Goal: Check status: Check status

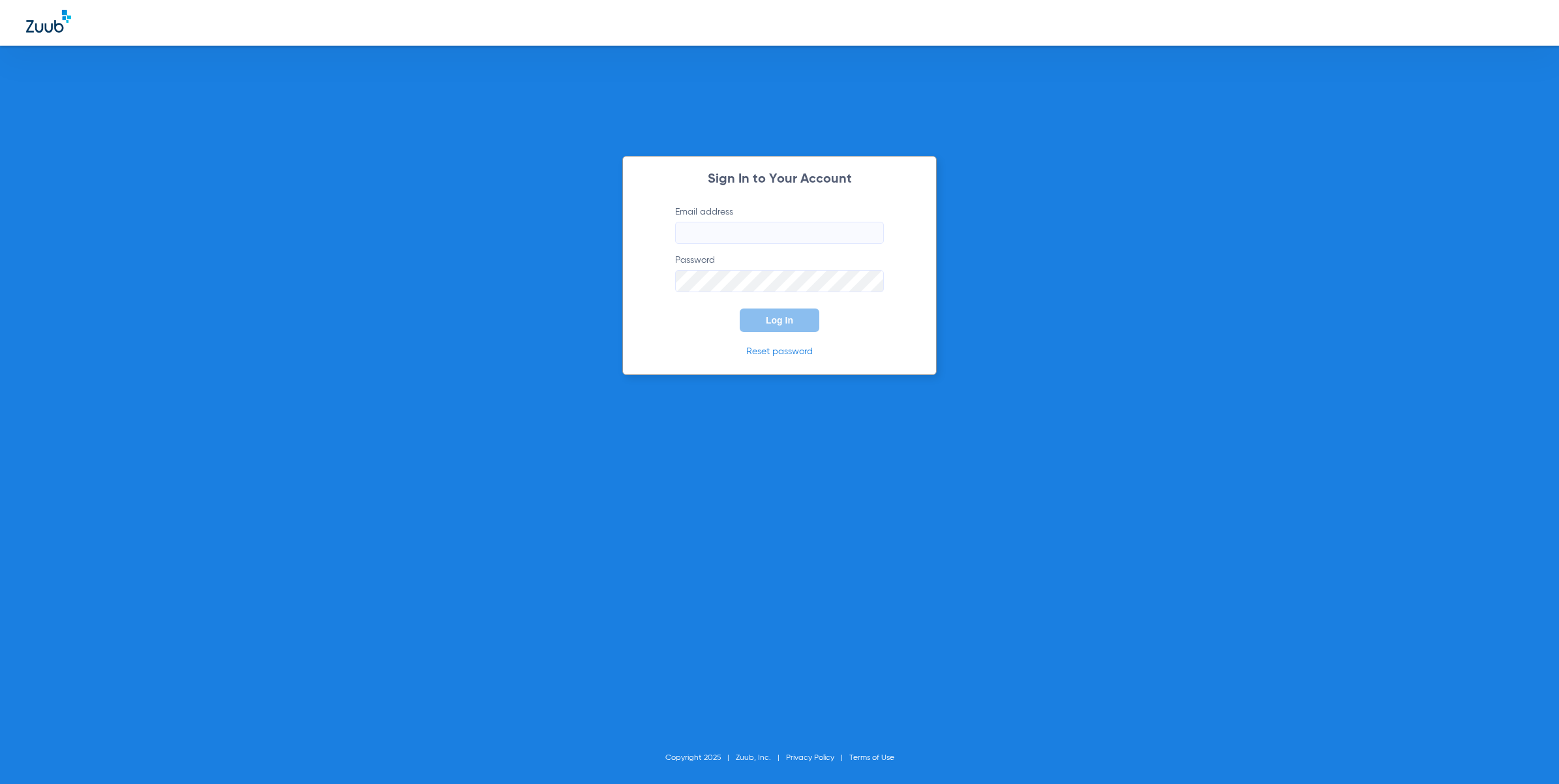
type input "[EMAIL_ADDRESS][DOMAIN_NAME]"
click at [785, 313] on button "Log In" at bounding box center [779, 320] width 79 height 24
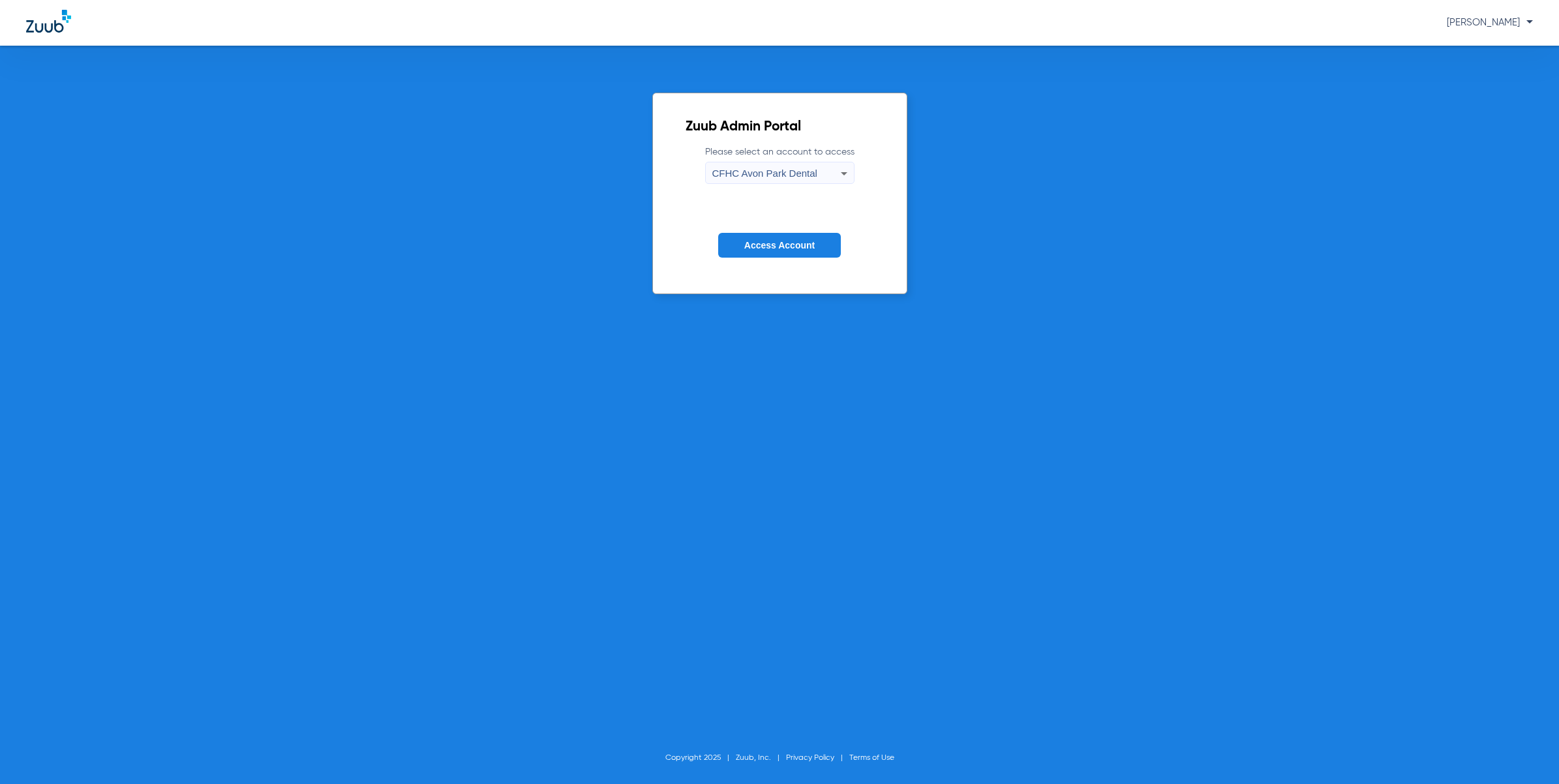
click at [814, 232] on form "Please select an account to access [GEOGRAPHIC_DATA] Dental Access Account" at bounding box center [779, 212] width 188 height 133
click at [819, 175] on div "CFHC Avon Park Dental" at bounding box center [777, 174] width 129 height 22
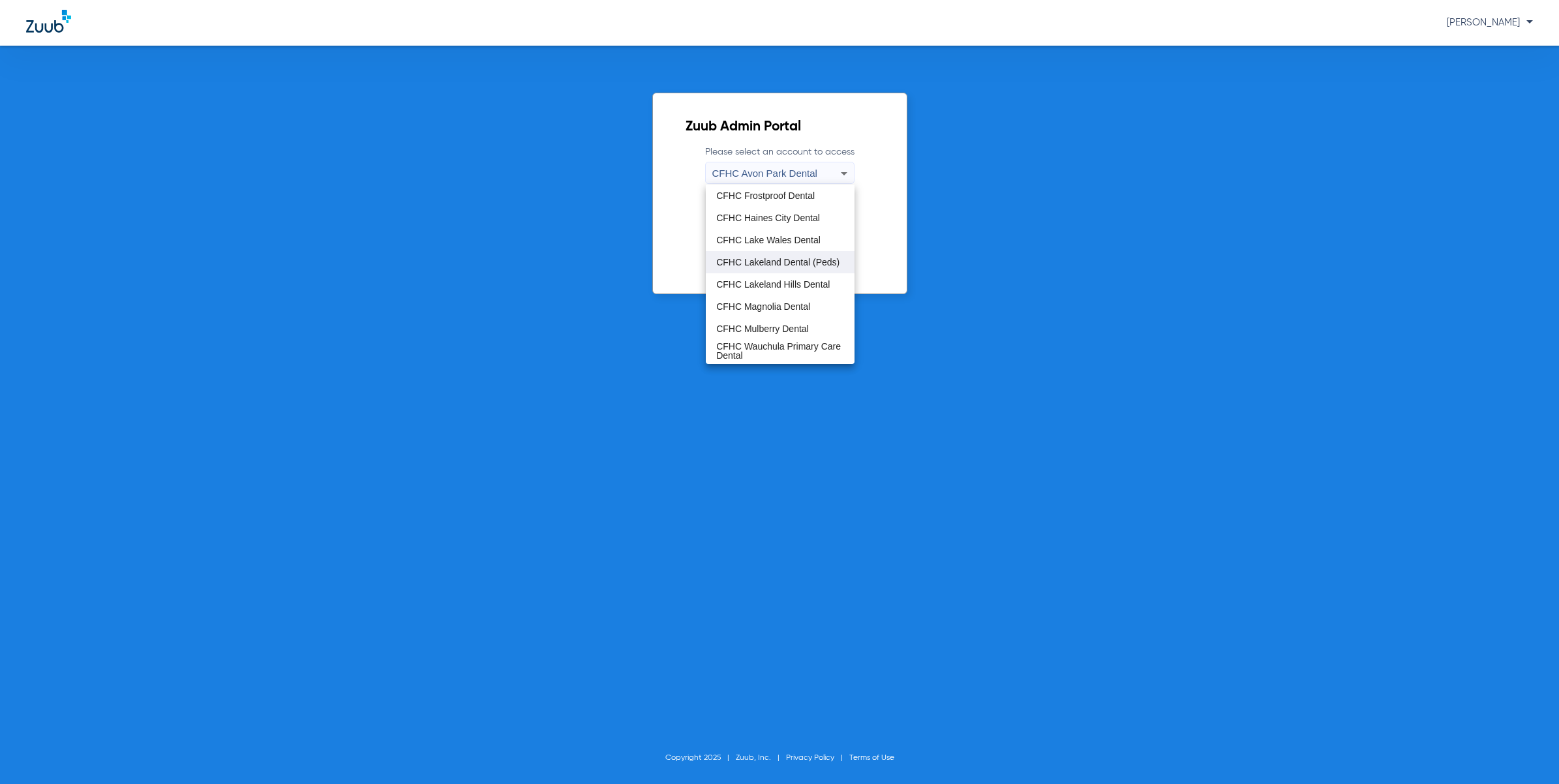
scroll to position [86, 0]
drag, startPoint x: 748, startPoint y: 295, endPoint x: 747, endPoint y: 302, distance: 7.1
click at [747, 302] on div "CFHC Avon Park Dental [GEOGRAPHIC_DATA] (Peds) CFHC [PERSON_NAME] Primary Care …" at bounding box center [780, 274] width 149 height 180
click at [775, 305] on span "CFHC Mulberry Dental" at bounding box center [762, 309] width 93 height 9
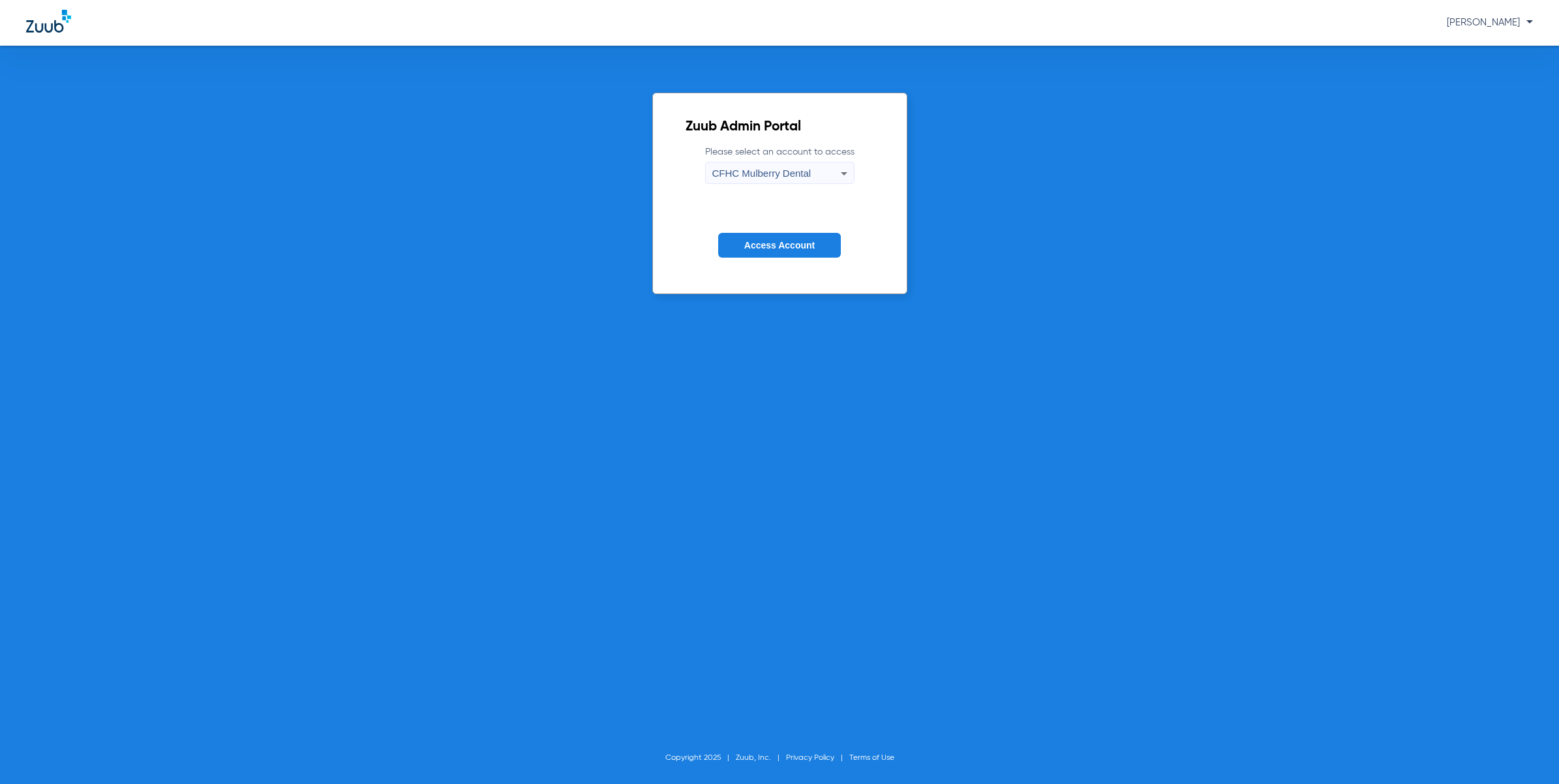
click at [794, 240] on span "Access Account" at bounding box center [779, 245] width 71 height 10
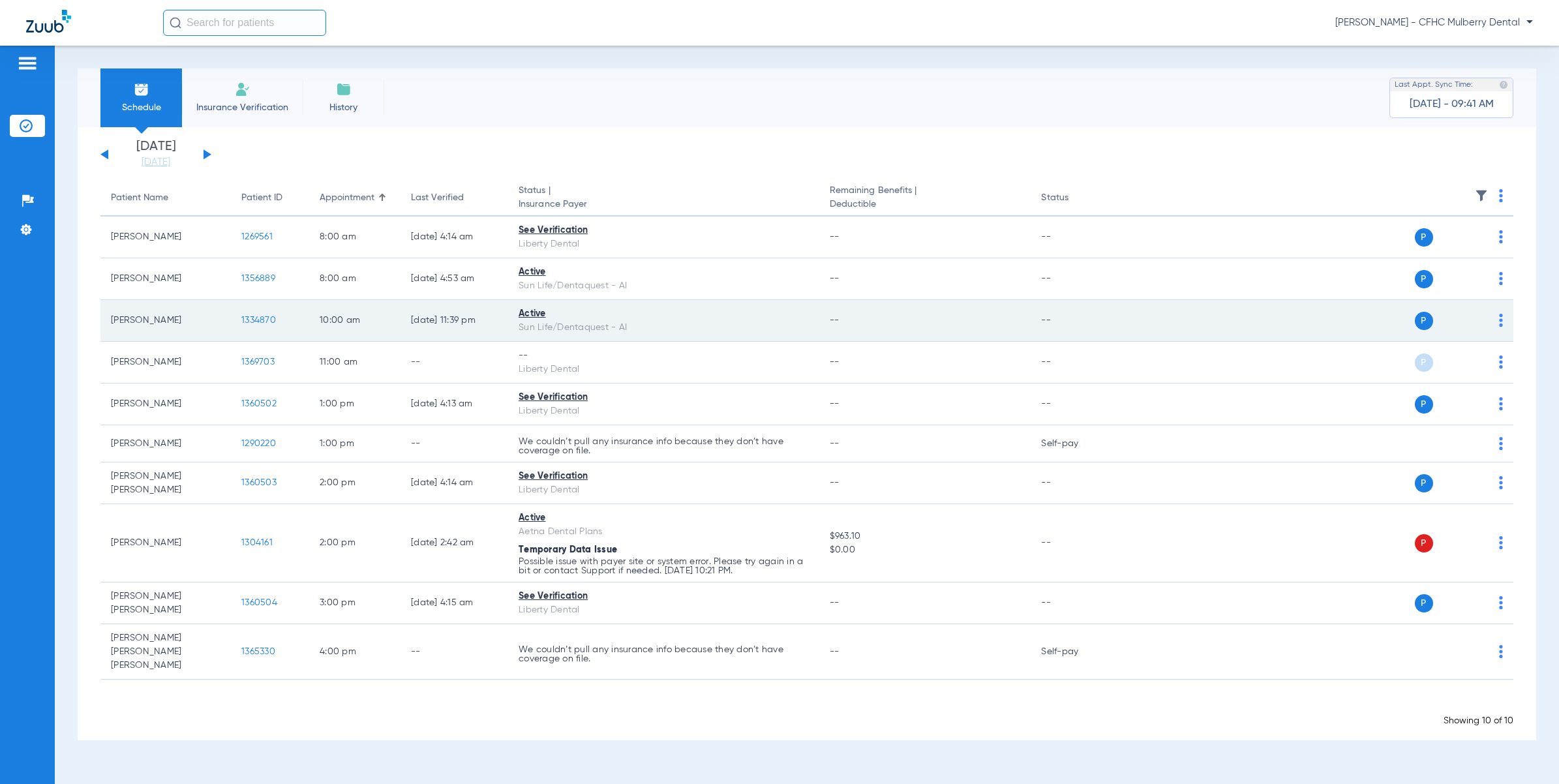
click at [276, 318] on td "1334870" at bounding box center [270, 320] width 78 height 42
